Goal: Task Accomplishment & Management: Use online tool/utility

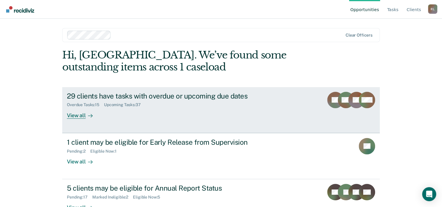
scroll to position [18, 0]
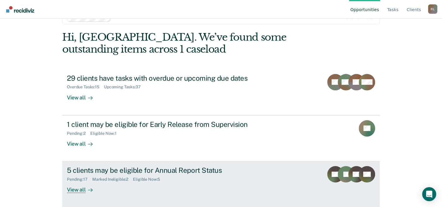
click at [134, 171] on div "5 clients may be eligible for Annual Report Status" at bounding box center [169, 170] width 205 height 8
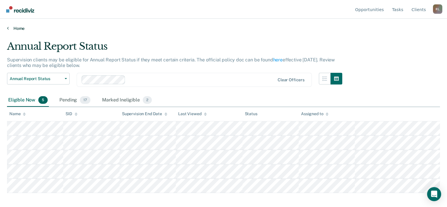
click at [19, 28] on link "Home" at bounding box center [223, 28] width 433 height 5
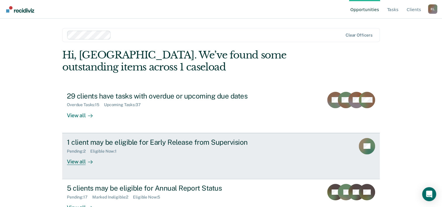
scroll to position [18, 0]
